Goal: Check status

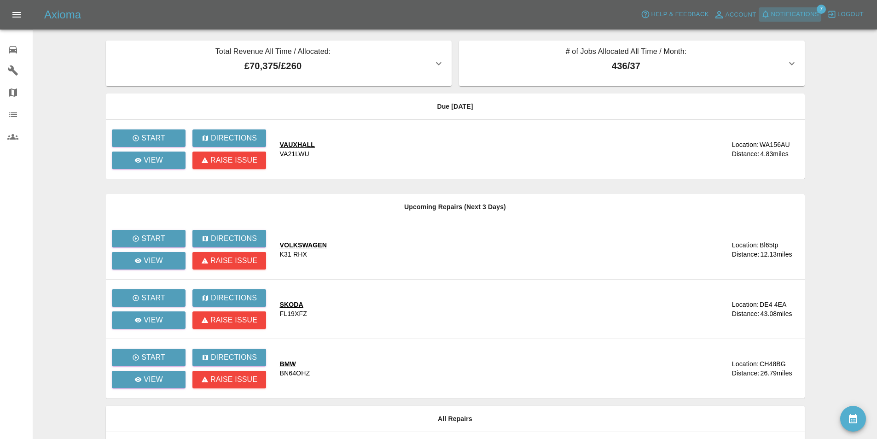
click at [781, 9] on span "Notifications" at bounding box center [795, 14] width 48 height 11
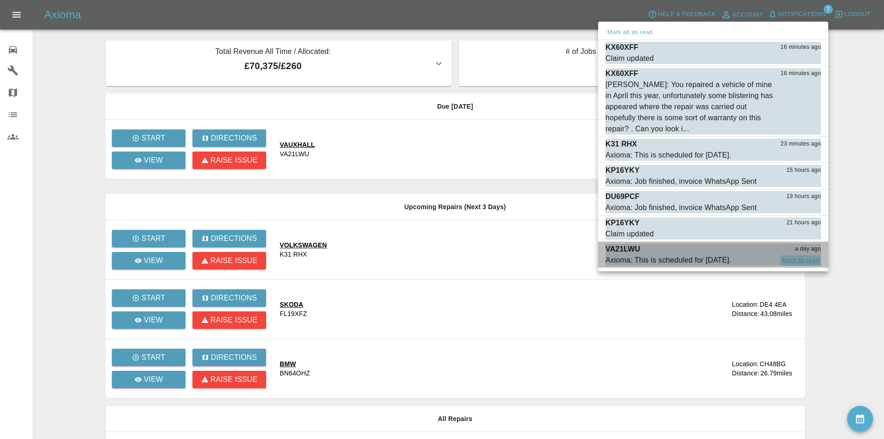
click at [786, 256] on button "Mark as read" at bounding box center [800, 260] width 41 height 11
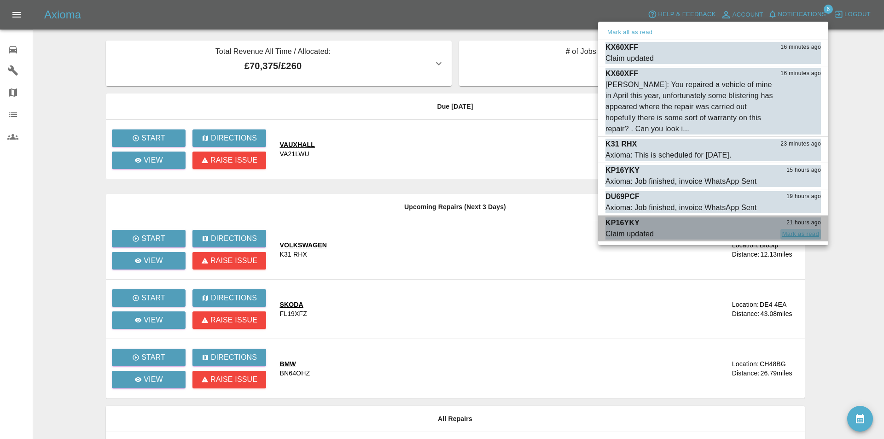
click at [790, 233] on button "Mark as read" at bounding box center [800, 234] width 41 height 11
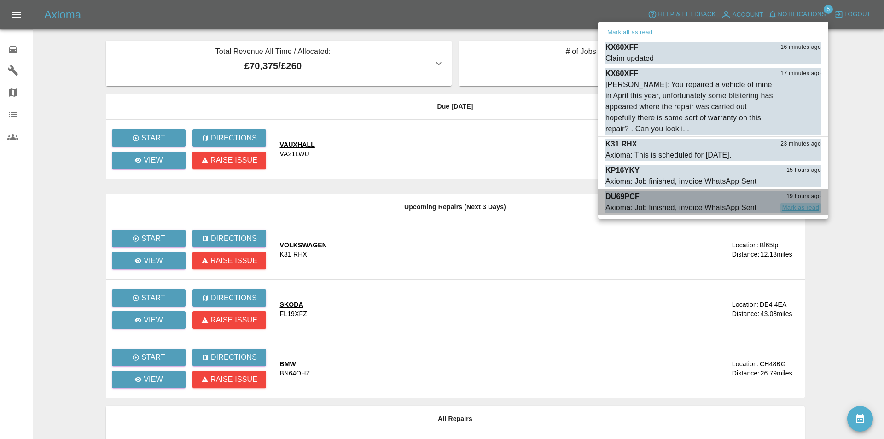
click at [787, 207] on button "Mark as read" at bounding box center [800, 208] width 41 height 11
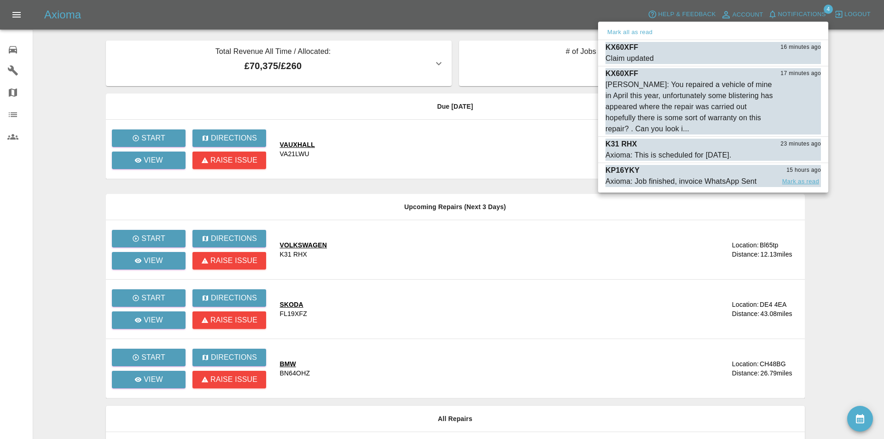
click at [786, 179] on button "Mark as read" at bounding box center [800, 181] width 41 height 11
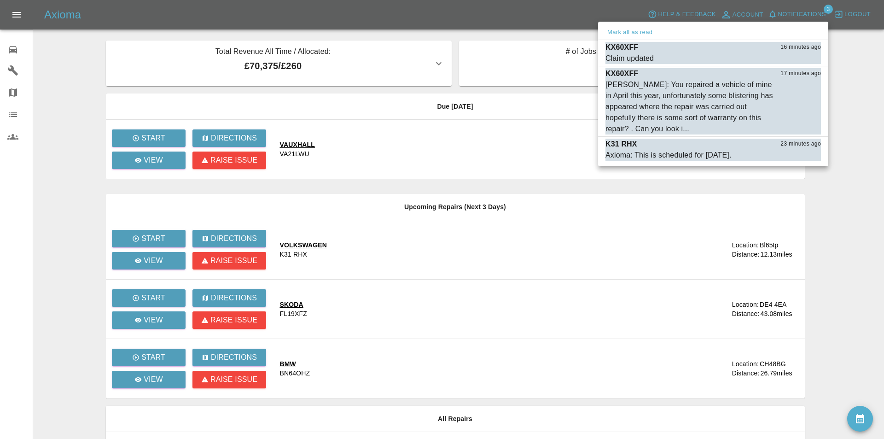
click at [842, 89] on div at bounding box center [442, 219] width 884 height 439
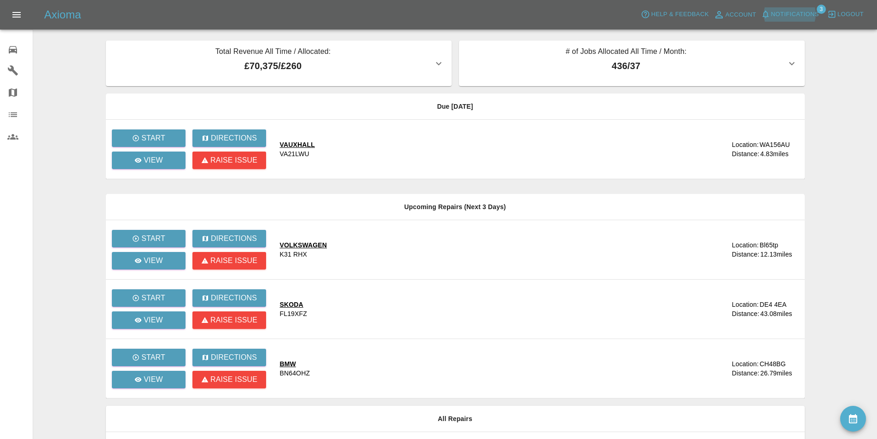
click at [827, 60] on main "Total Revenue All Time / Allocated: £70,375 / £260 Sprayway Smart Repairs NW : …" at bounding box center [438, 240] width 877 height 480
click at [788, 10] on span "Notifications" at bounding box center [795, 14] width 48 height 11
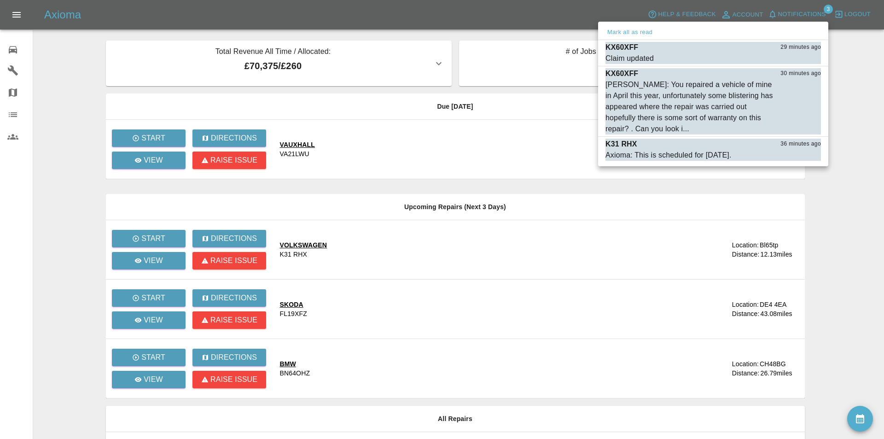
click at [74, 68] on div at bounding box center [442, 219] width 884 height 439
